Goal: Task Accomplishment & Management: Manage account settings

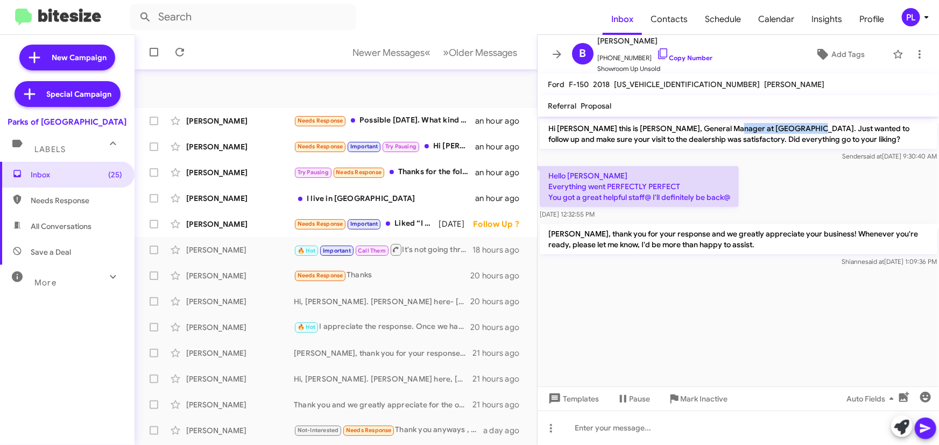
scroll to position [179, 0]
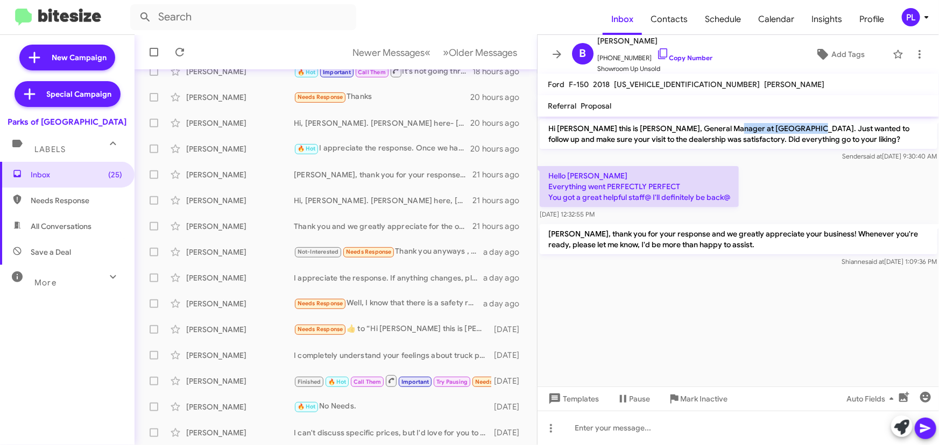
click at [922, 18] on icon at bounding box center [926, 17] width 13 height 13
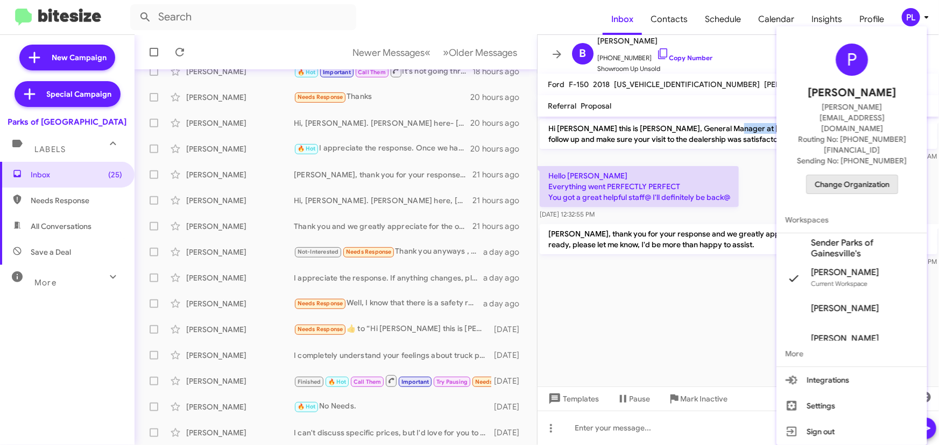
click at [859, 175] on span "Change Organization" at bounding box center [851, 184] width 75 height 18
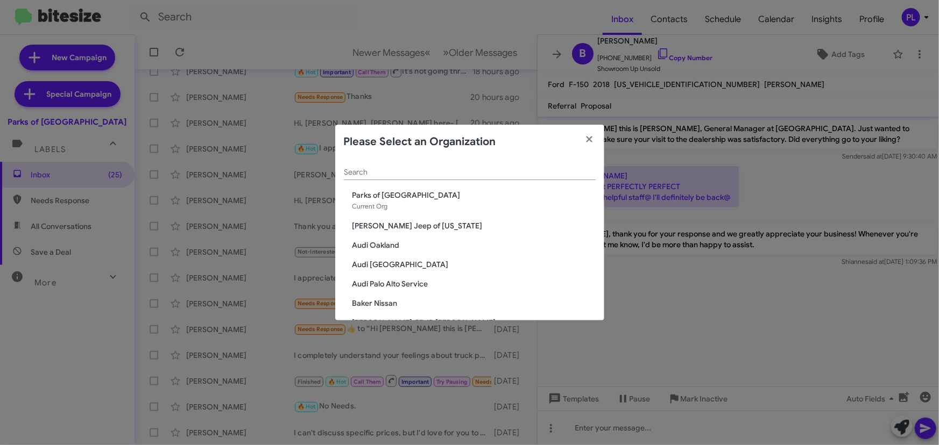
click at [385, 225] on span "[PERSON_NAME] Jeep of [US_STATE]" at bounding box center [473, 226] width 243 height 11
